Goal: Task Accomplishment & Management: Manage account settings

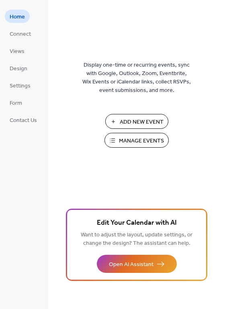
click at [132, 143] on span "Manage Events" at bounding box center [141, 141] width 45 height 8
click at [17, 100] on span "Form" at bounding box center [16, 103] width 12 height 8
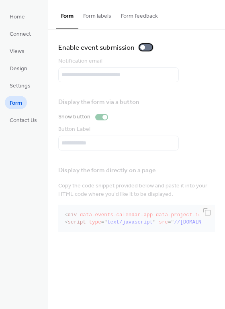
click at [147, 49] on div at bounding box center [145, 47] width 13 height 6
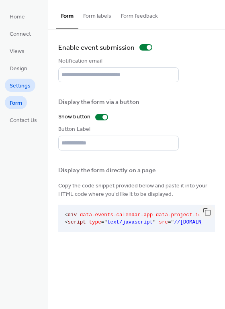
click at [15, 87] on span "Settings" at bounding box center [20, 86] width 21 height 8
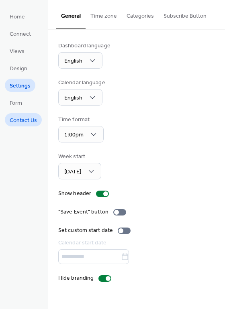
click at [15, 119] on span "Contact Us" at bounding box center [23, 120] width 27 height 8
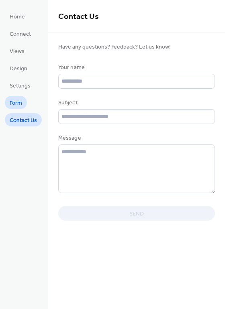
click at [14, 104] on span "Form" at bounding box center [16, 103] width 12 height 8
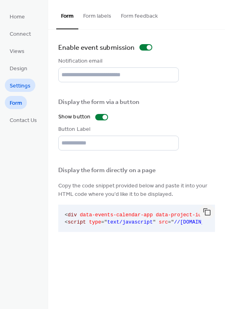
click at [20, 85] on span "Settings" at bounding box center [20, 86] width 21 height 8
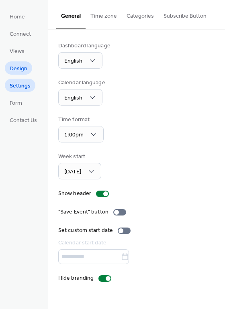
click at [18, 67] on span "Design" at bounding box center [19, 69] width 18 height 8
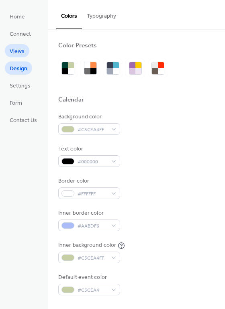
click at [20, 52] on span "Views" at bounding box center [17, 51] width 15 height 8
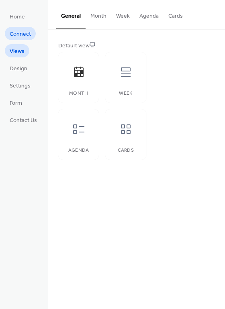
click at [24, 36] on span "Connect" at bounding box center [20, 34] width 21 height 8
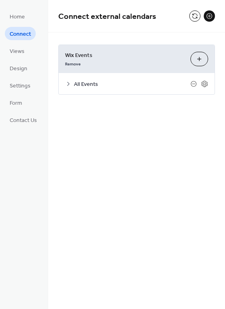
click at [77, 84] on span "All Events" at bounding box center [132, 84] width 116 height 8
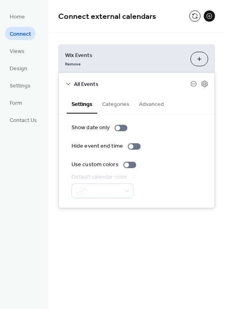
click at [112, 103] on button "Categories" at bounding box center [115, 103] width 37 height 18
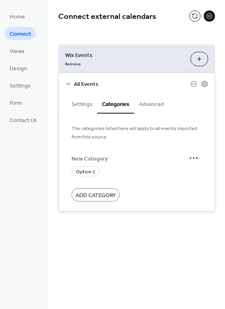
click at [147, 104] on button "Advanced" at bounding box center [151, 103] width 35 height 18
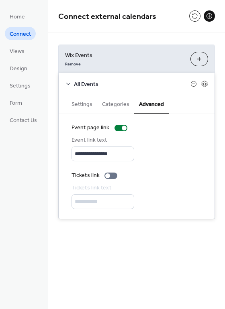
click at [75, 104] on button "Settings" at bounding box center [82, 103] width 31 height 18
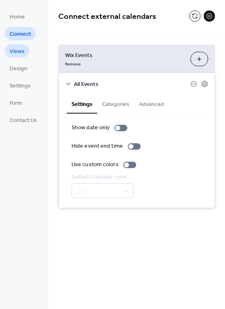
click at [12, 52] on span "Views" at bounding box center [17, 51] width 15 height 8
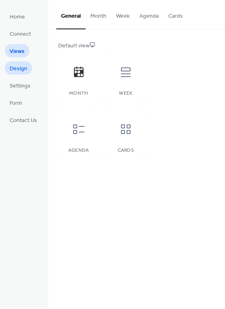
click at [13, 70] on span "Design" at bounding box center [19, 69] width 18 height 8
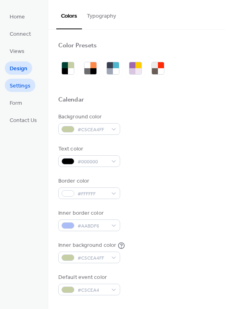
click at [21, 87] on span "Settings" at bounding box center [20, 86] width 21 height 8
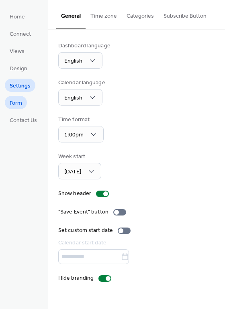
click at [18, 102] on span "Form" at bounding box center [16, 103] width 12 height 8
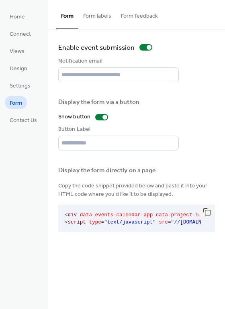
click at [143, 16] on button "Form feedback" at bounding box center [139, 14] width 47 height 28
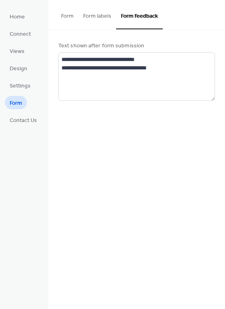
click at [106, 16] on button "Form labels" at bounding box center [97, 14] width 38 height 28
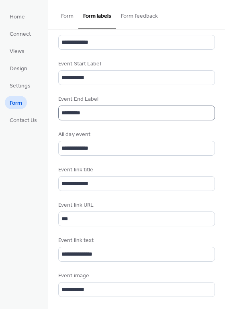
scroll to position [376, 0]
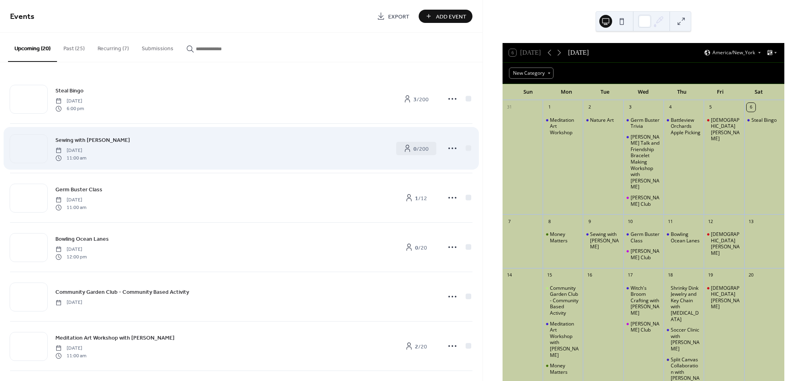
click at [242, 139] on div "Sewing with Miranda Tuesday, September 9, 2025 11:00 am" at bounding box center [221, 148] width 332 height 26
click at [246, 145] on div "Sewing with [PERSON_NAME] [DATE] 11:00 am" at bounding box center [221, 148] width 332 height 26
click at [28, 152] on div at bounding box center [28, 148] width 37 height 28
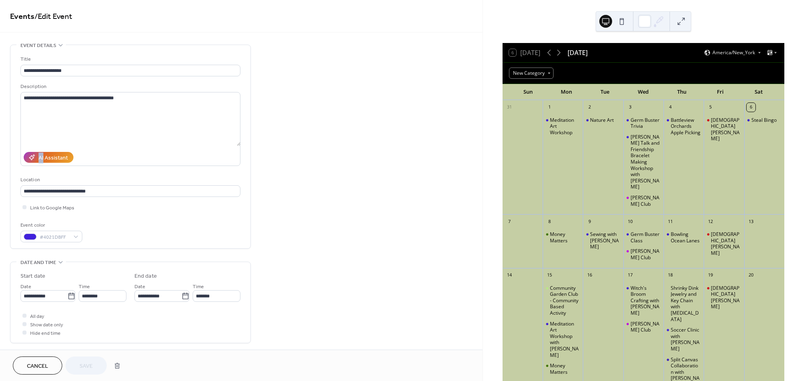
click at [27, 152] on div "AI Assistant" at bounding box center [130, 157] width 220 height 17
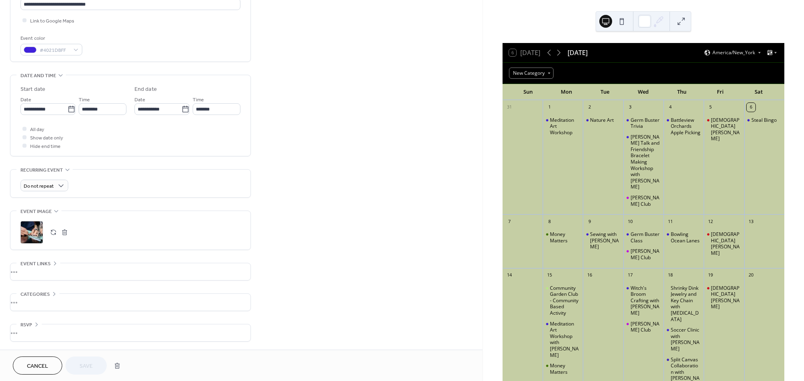
scroll to position [189, 0]
click at [47, 304] on div "•••" at bounding box center [130, 301] width 240 height 17
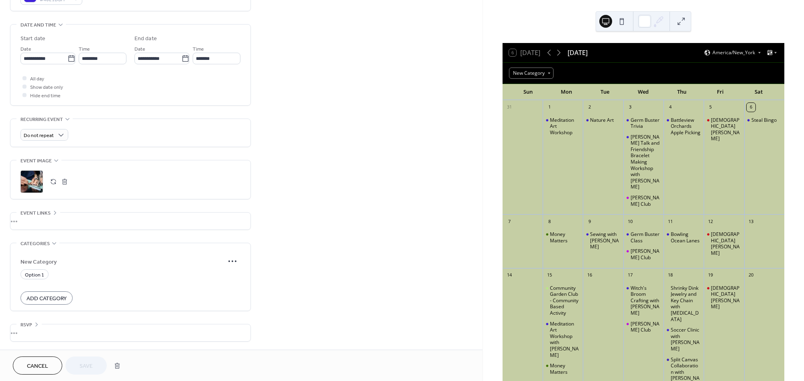
scroll to position [240, 0]
click at [61, 299] on span "Add Category" at bounding box center [46, 298] width 40 height 8
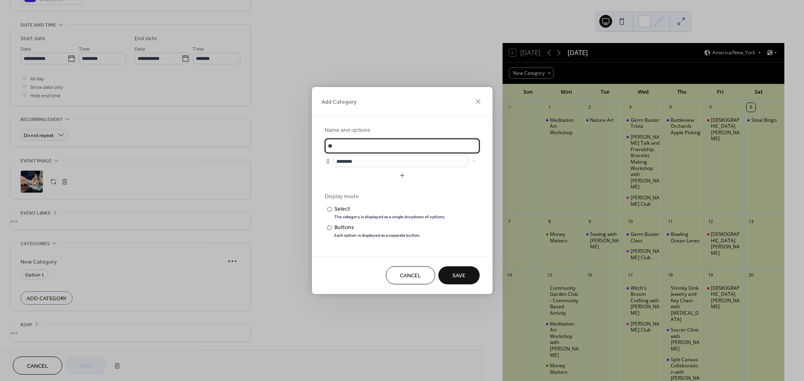
type input "*"
type input "******"
click at [457, 277] on span "Save" at bounding box center [458, 275] width 13 height 8
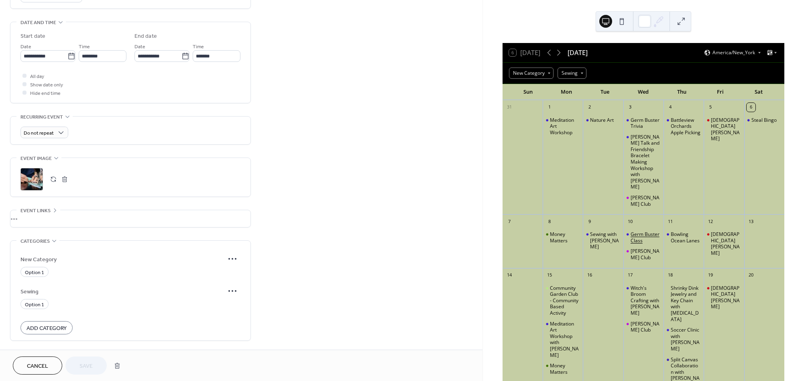
click at [636, 239] on div "Germ Buster Class" at bounding box center [646, 237] width 30 height 12
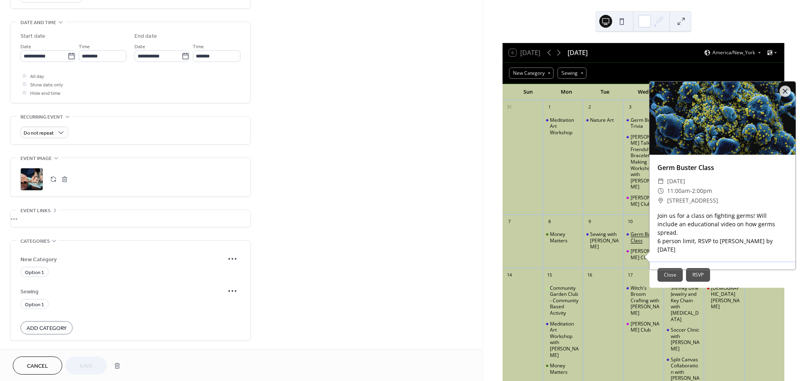
click at [636, 239] on div "Germ Buster Class" at bounding box center [646, 237] width 30 height 12
click at [694, 268] on button "RSVP" at bounding box center [698, 275] width 24 height 14
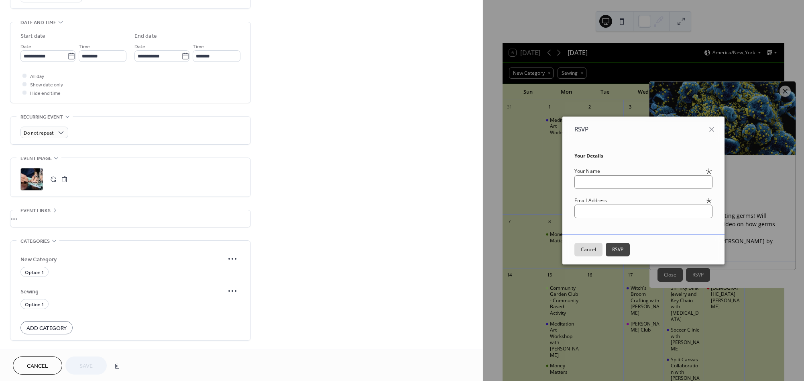
click at [587, 252] on button "Cancel" at bounding box center [588, 249] width 28 height 14
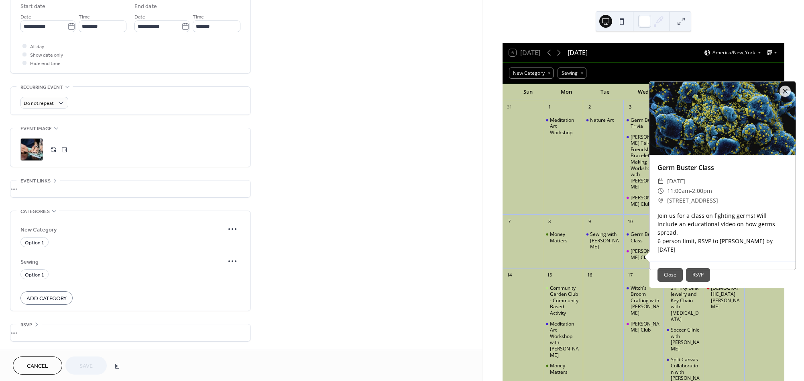
scroll to position [272, 0]
click at [157, 331] on div "•••" at bounding box center [130, 332] width 240 height 17
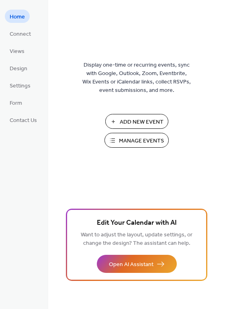
click at [140, 142] on span "Manage Events" at bounding box center [141, 141] width 45 height 8
click at [122, 144] on span "Manage Events" at bounding box center [141, 141] width 45 height 8
click at [118, 140] on button "Manage Events" at bounding box center [136, 140] width 64 height 15
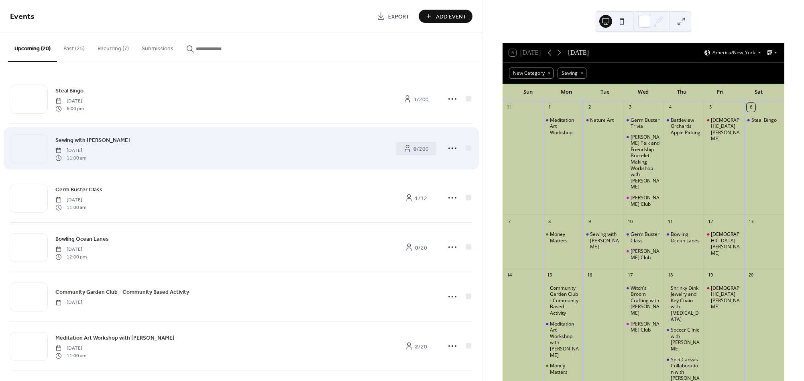
click at [302, 160] on div "Sewing with Miranda Tuesday, September 9, 2025 11:00 am" at bounding box center [221, 148] width 332 height 26
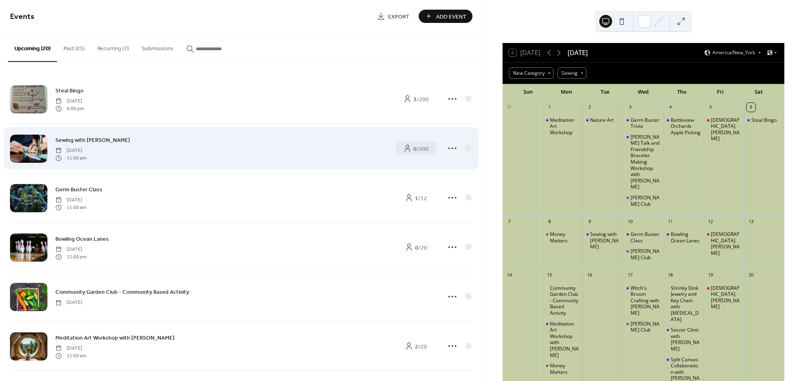
click at [302, 160] on div "Sewing with Miranda Tuesday, September 9, 2025 11:00 am" at bounding box center [221, 148] width 332 height 26
click at [418, 149] on span "0 / 200" at bounding box center [420, 149] width 15 height 8
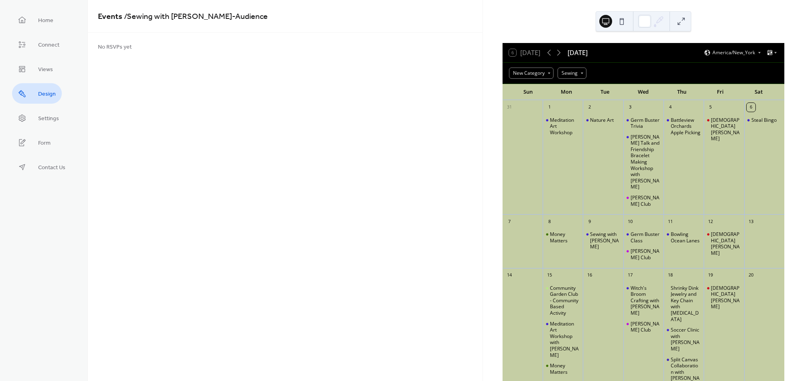
click at [51, 97] on span "Design" at bounding box center [47, 94] width 18 height 8
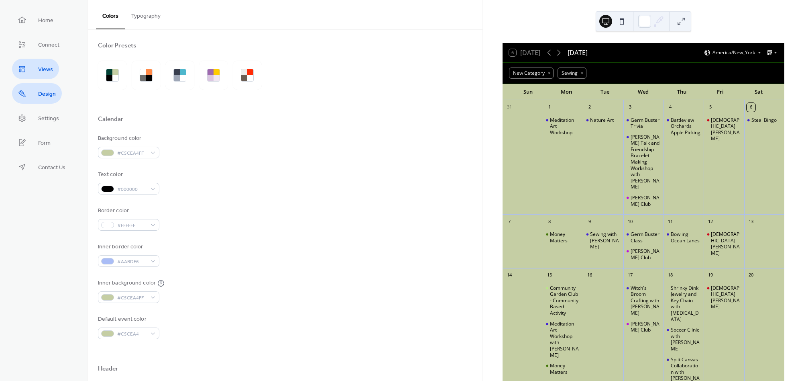
click at [50, 76] on link "Views" at bounding box center [35, 69] width 47 height 20
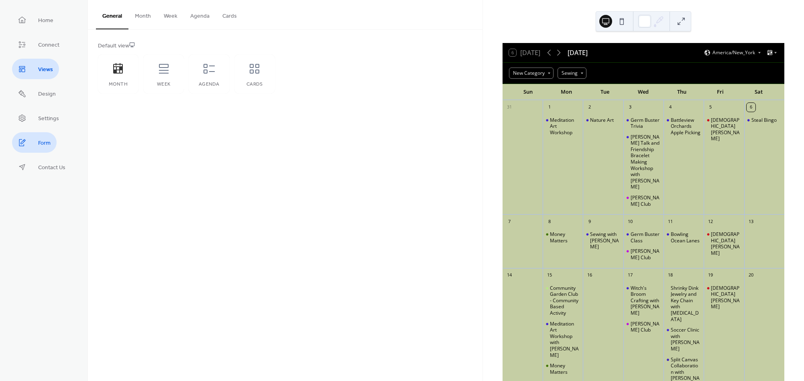
click at [55, 143] on link "Form" at bounding box center [34, 142] width 45 height 20
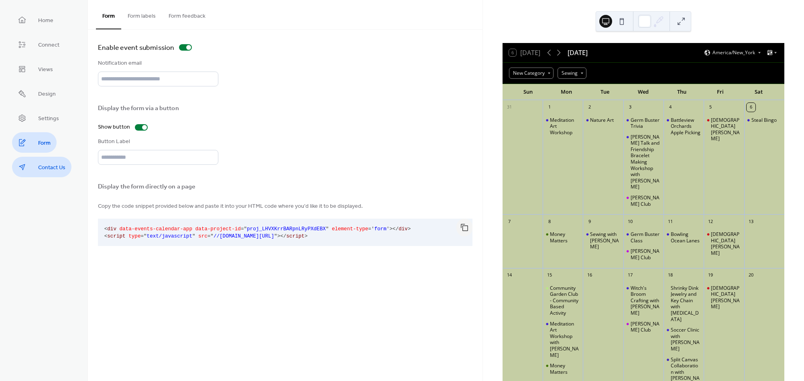
click at [47, 166] on span "Contact Us" at bounding box center [51, 167] width 27 height 8
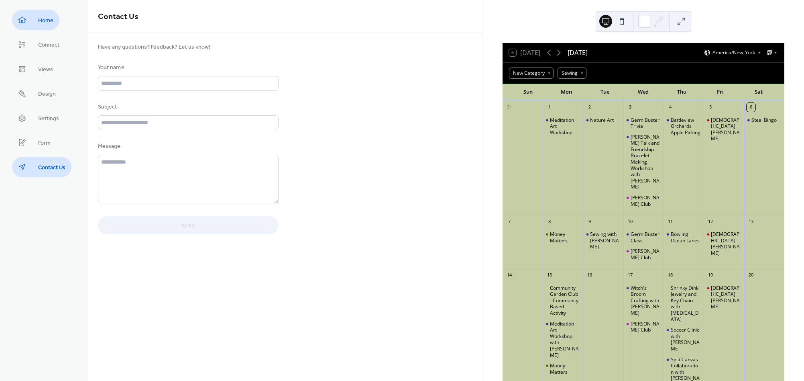
click at [44, 22] on span "Home" at bounding box center [45, 20] width 15 height 8
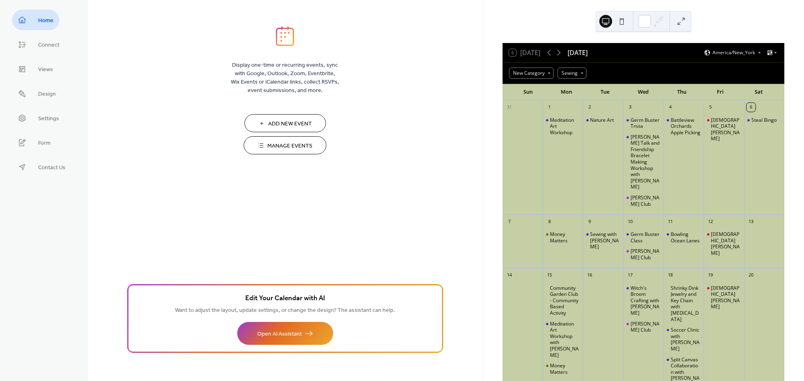
click at [281, 142] on span "Manage Events" at bounding box center [289, 146] width 45 height 8
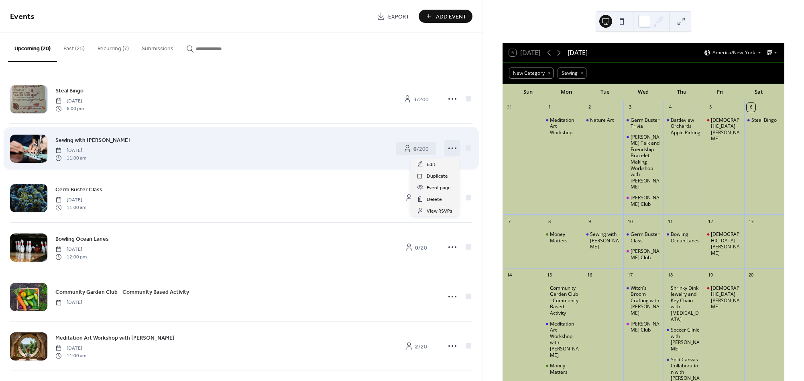
click at [449, 149] on icon at bounding box center [452, 148] width 13 height 13
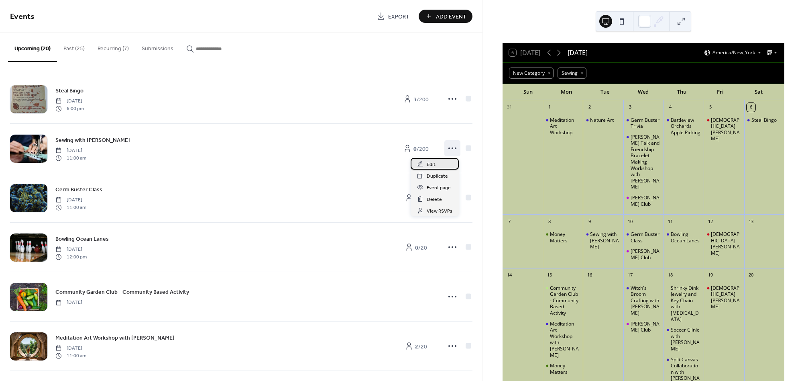
click at [433, 163] on span "Edit" at bounding box center [431, 164] width 9 height 8
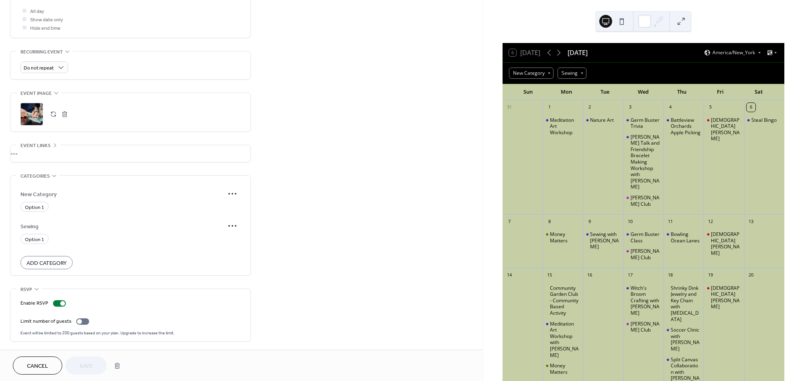
scroll to position [307, 0]
click at [83, 322] on div at bounding box center [82, 321] width 13 height 6
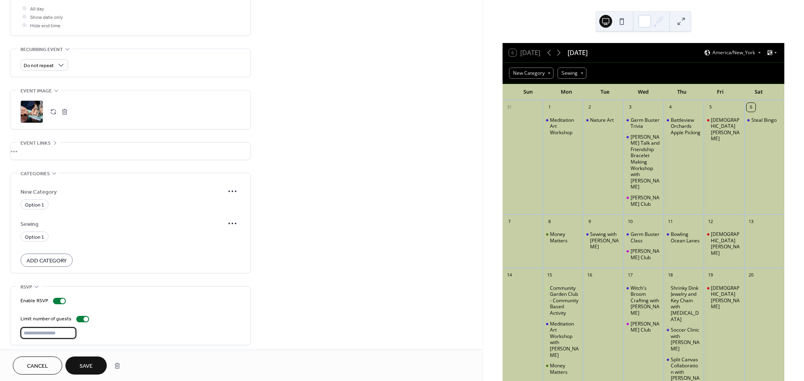
drag, startPoint x: 43, startPoint y: 337, endPoint x: 18, endPoint y: 336, distance: 25.3
click at [18, 336] on div "Enable RSVP Limit number of guests ***" at bounding box center [130, 315] width 240 height 58
type input "*"
click at [83, 364] on span "Save" at bounding box center [85, 366] width 13 height 8
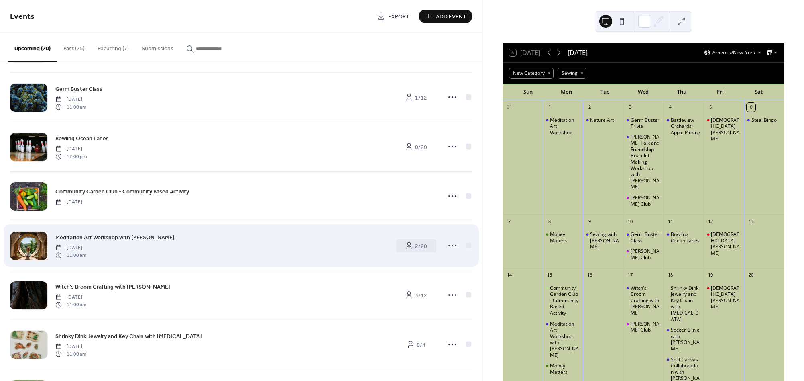
scroll to position [101, 0]
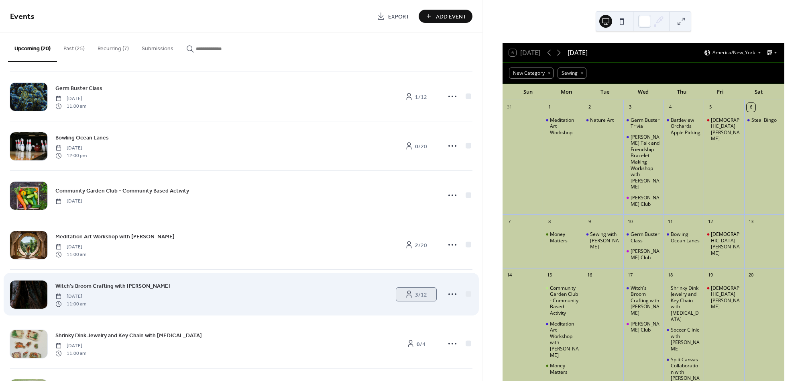
click at [408, 295] on icon at bounding box center [409, 293] width 5 height 7
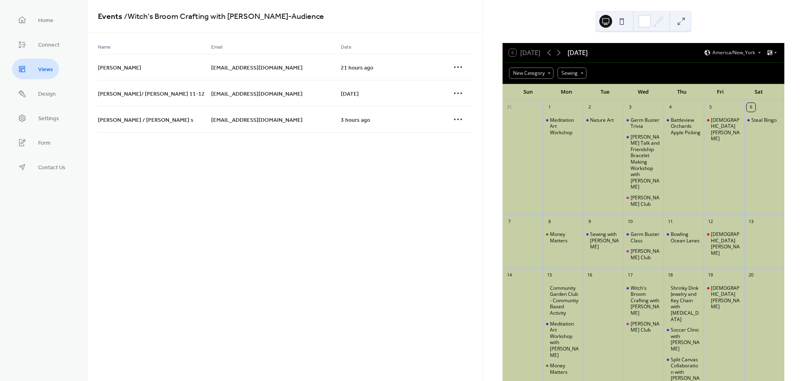
click at [43, 69] on span "Views" at bounding box center [45, 69] width 15 height 8
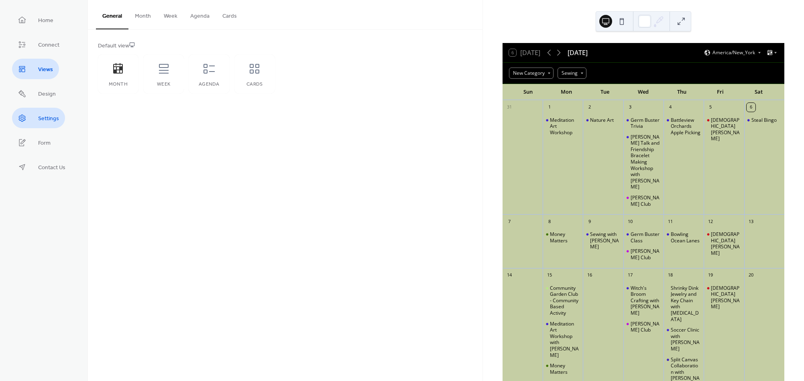
click at [48, 115] on span "Settings" at bounding box center [48, 118] width 21 height 8
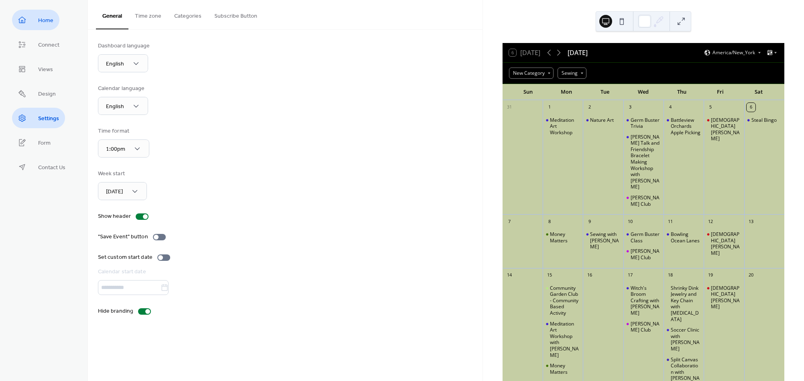
click at [50, 25] on span "Home" at bounding box center [45, 20] width 15 height 8
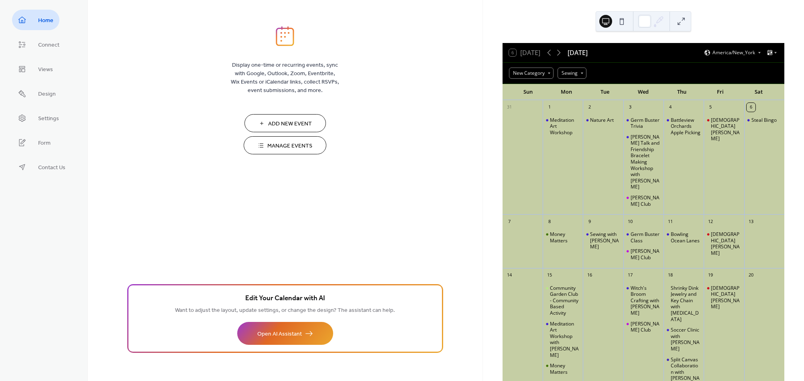
click at [292, 145] on span "Manage Events" at bounding box center [289, 146] width 45 height 8
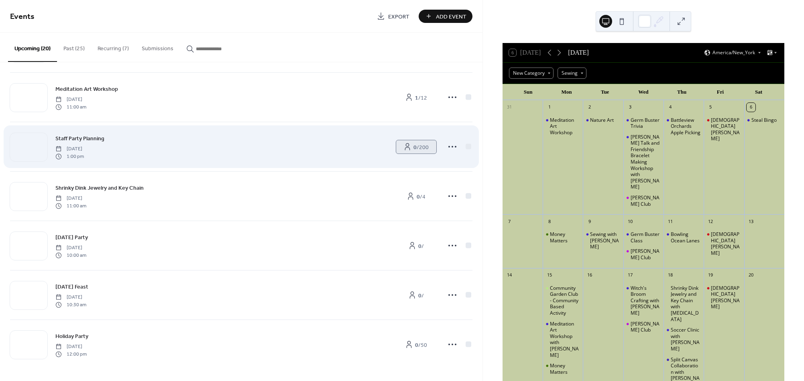
scroll to position [693, 0]
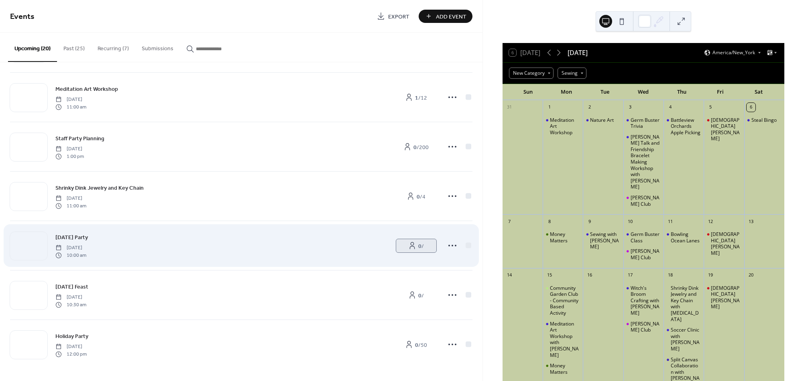
click at [397, 245] on link "0 /" at bounding box center [416, 245] width 40 height 13
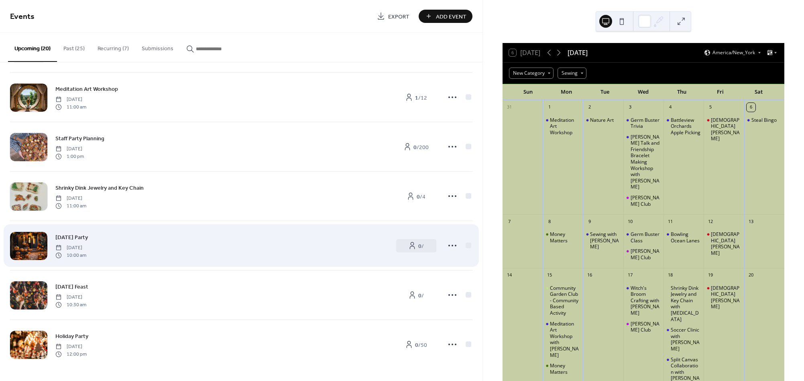
scroll to position [693, 0]
click at [263, 238] on div "[DATE] Party [DATE] 10:00 am" at bounding box center [221, 245] width 332 height 26
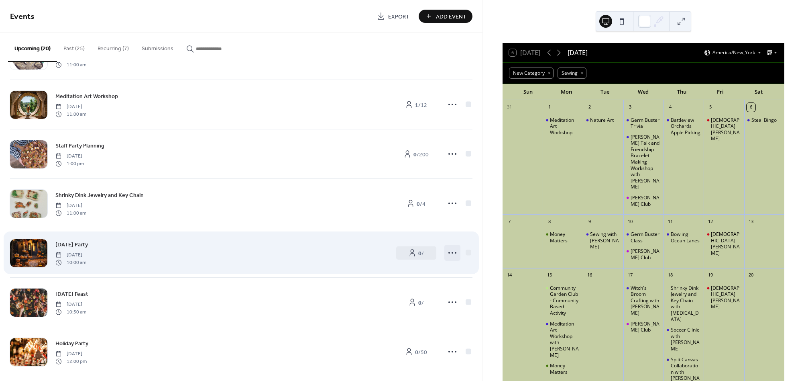
scroll to position [686, 0]
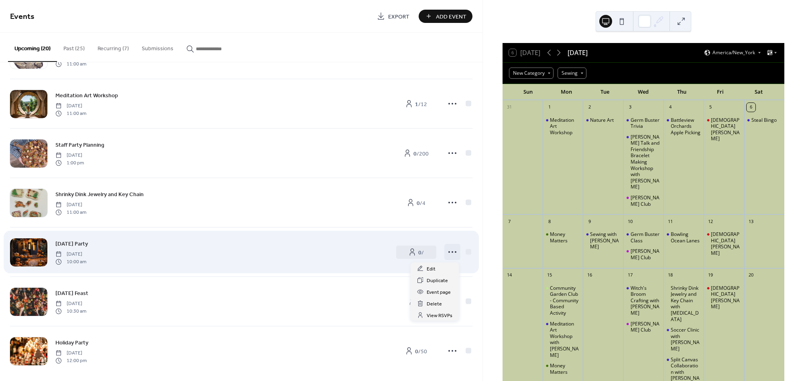
click at [451, 248] on icon at bounding box center [452, 251] width 13 height 13
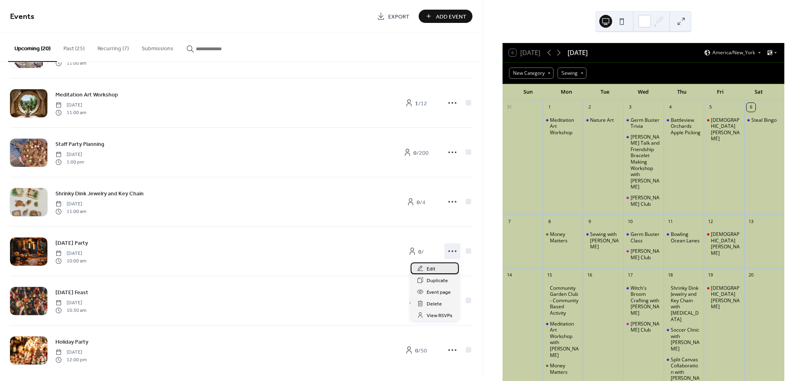
click at [426, 268] on div "Edit" at bounding box center [435, 268] width 48 height 12
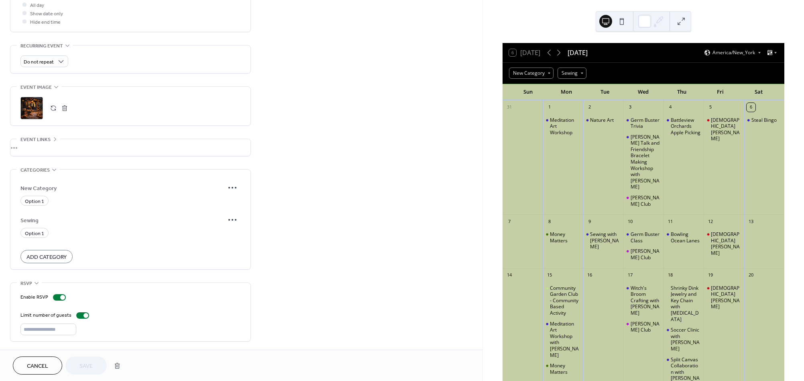
scroll to position [314, 0]
click at [53, 330] on input "***" at bounding box center [48, 329] width 56 height 12
type input "*"
type input "***"
click at [86, 366] on span "Save" at bounding box center [85, 366] width 13 height 8
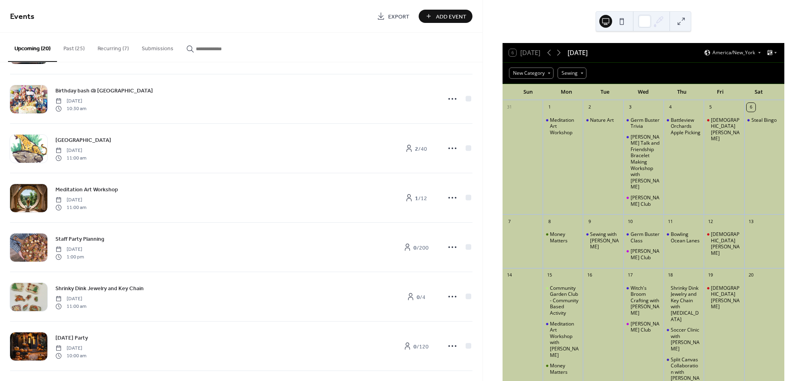
scroll to position [594, 0]
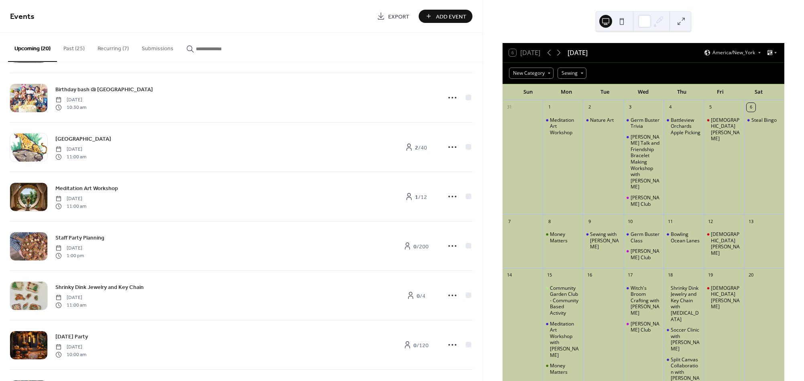
click at [111, 49] on button "Recurring (7)" at bounding box center [113, 47] width 44 height 28
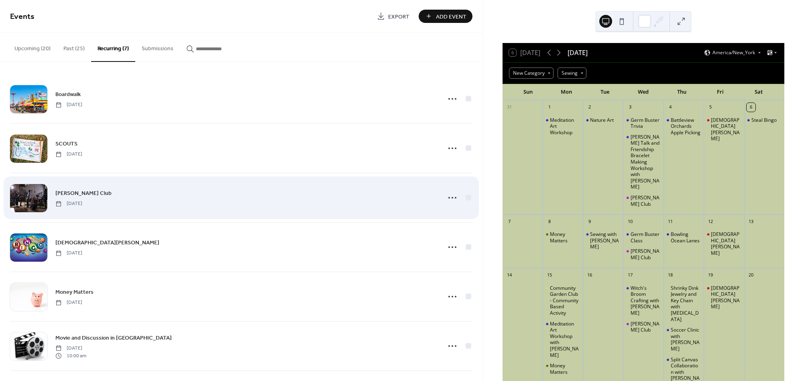
click at [82, 203] on span "[DATE]" at bounding box center [68, 203] width 27 height 7
click at [449, 197] on icon at bounding box center [452, 197] width 13 height 13
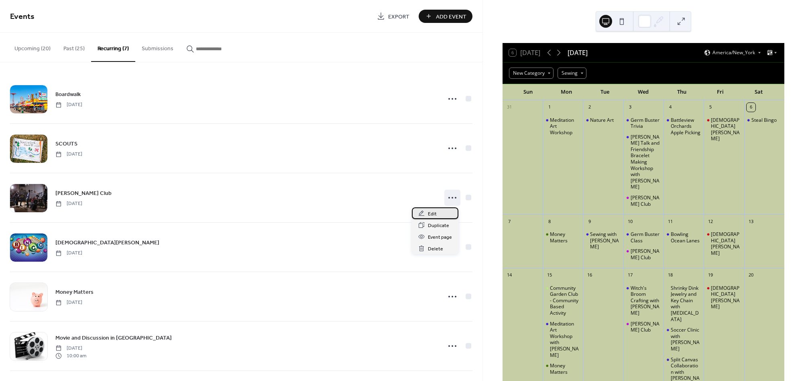
click at [429, 211] on span "Edit" at bounding box center [432, 214] width 9 height 8
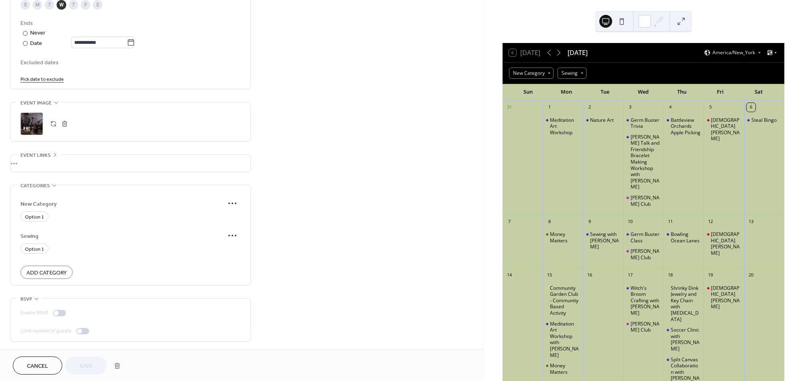
scroll to position [439, 0]
click at [60, 313] on div at bounding box center [59, 312] width 13 height 6
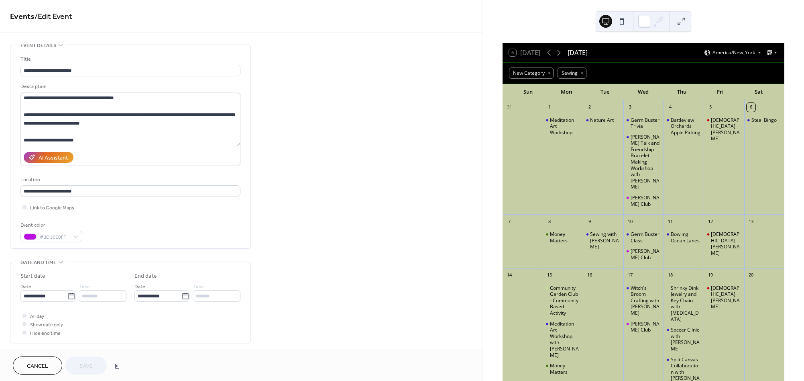
scroll to position [0, 0]
